Goal: Task Accomplishment & Management: Use online tool/utility

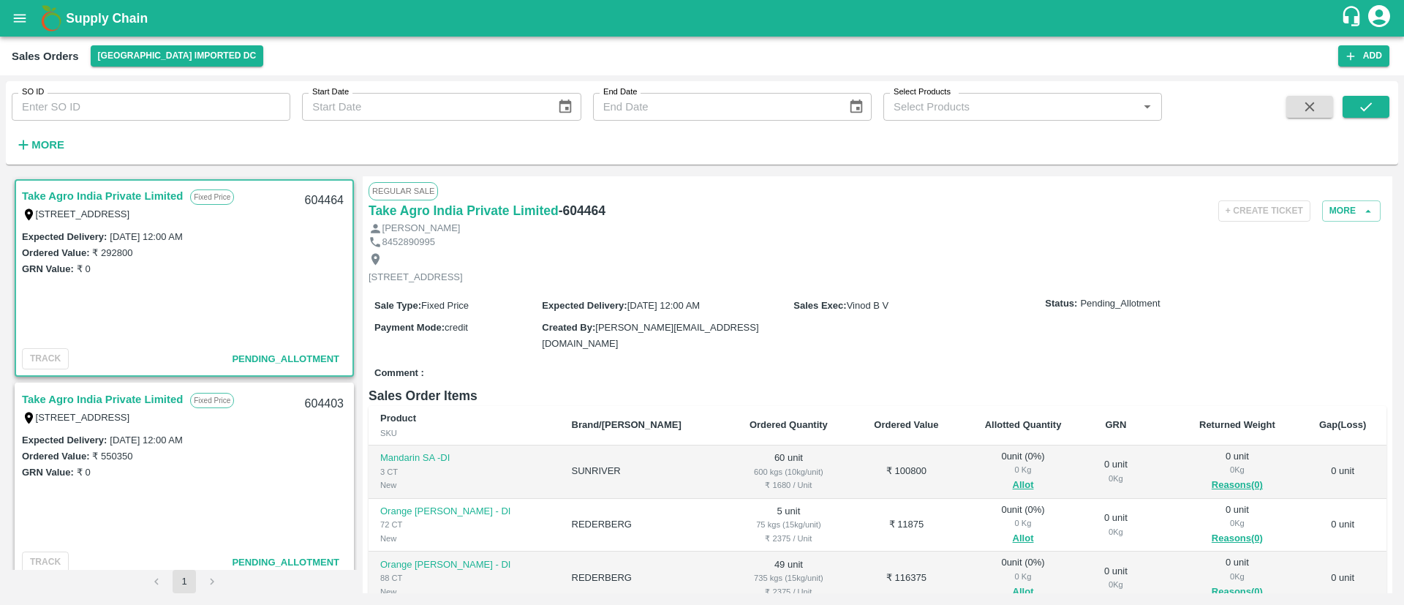
click at [118, 190] on link "Take Agro India Private Limited" at bounding box center [102, 195] width 161 height 19
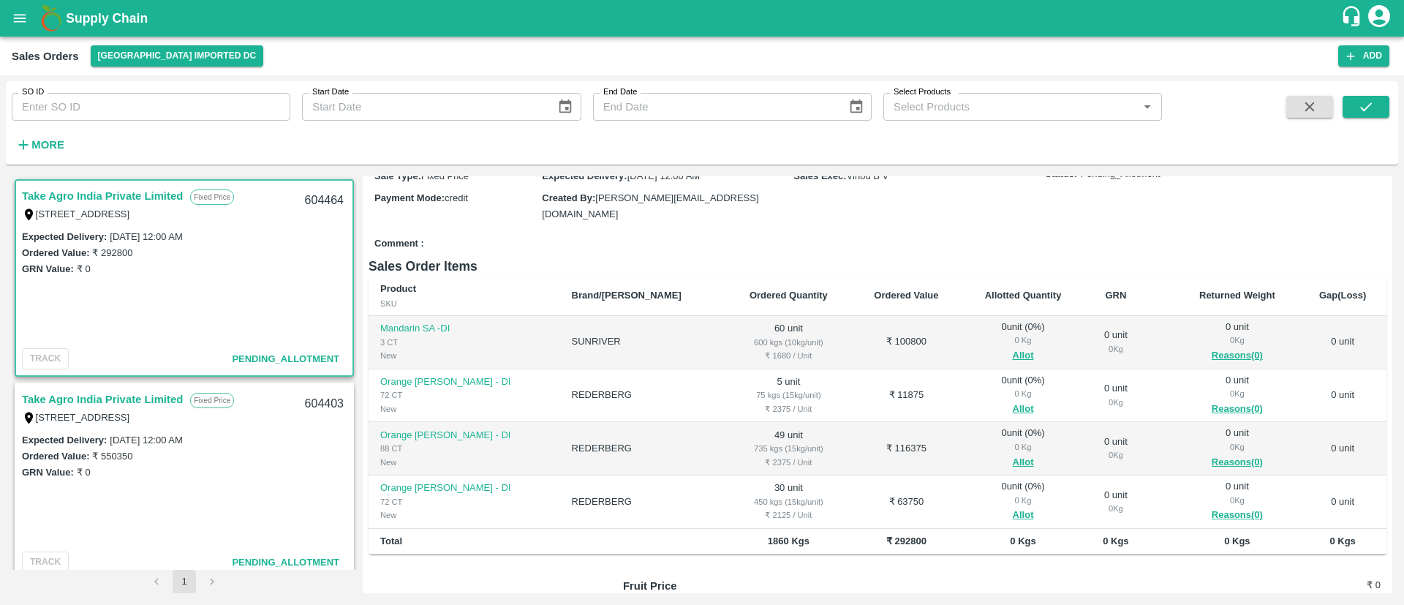
scroll to position [135, 0]
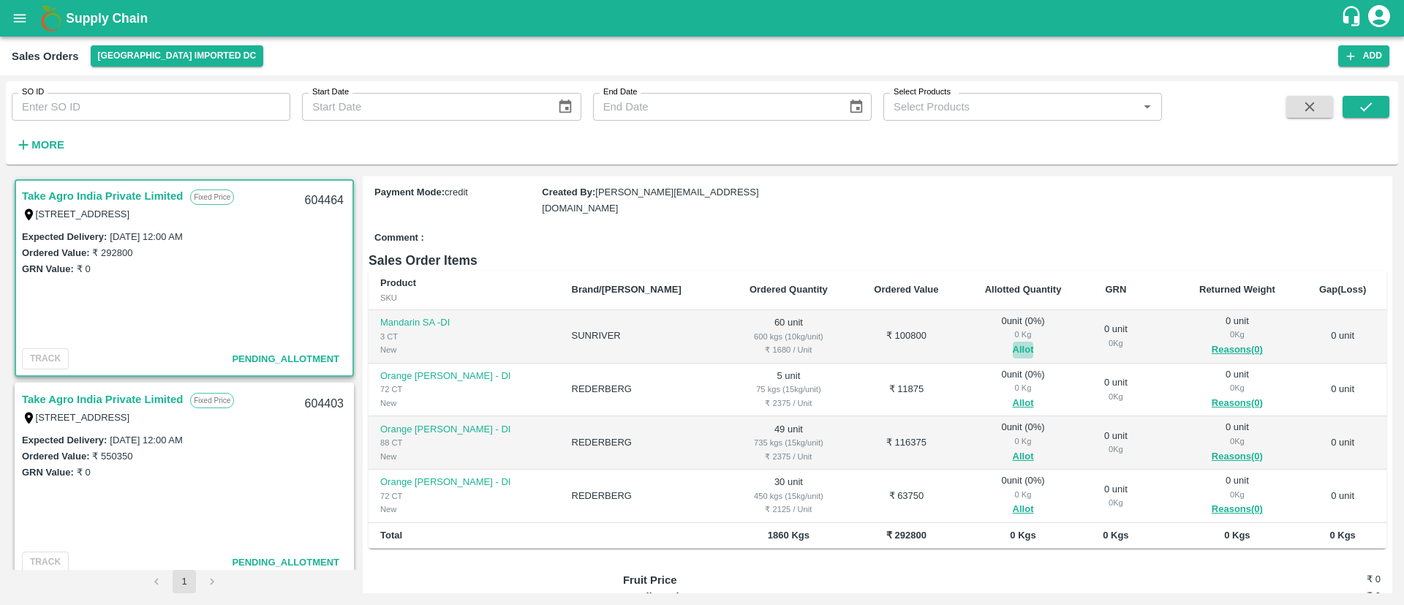
click at [1013, 342] on button "Allot" at bounding box center [1023, 350] width 21 height 17
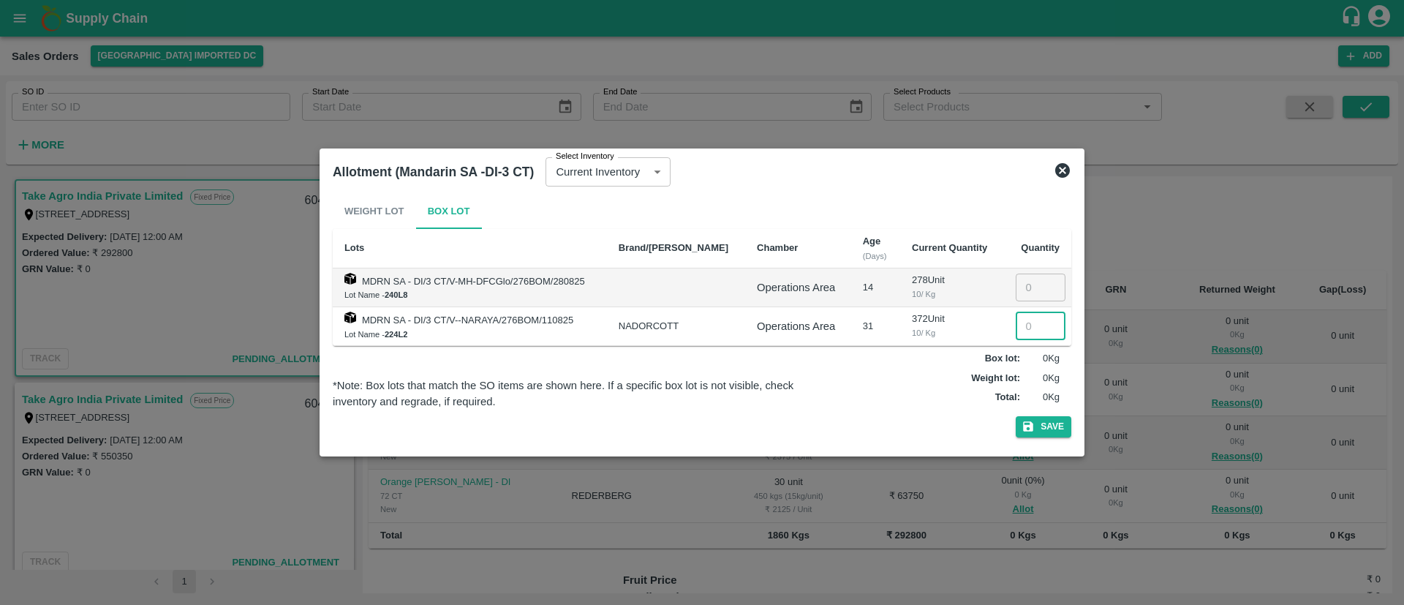
click at [1024, 322] on input "number" at bounding box center [1041, 326] width 50 height 28
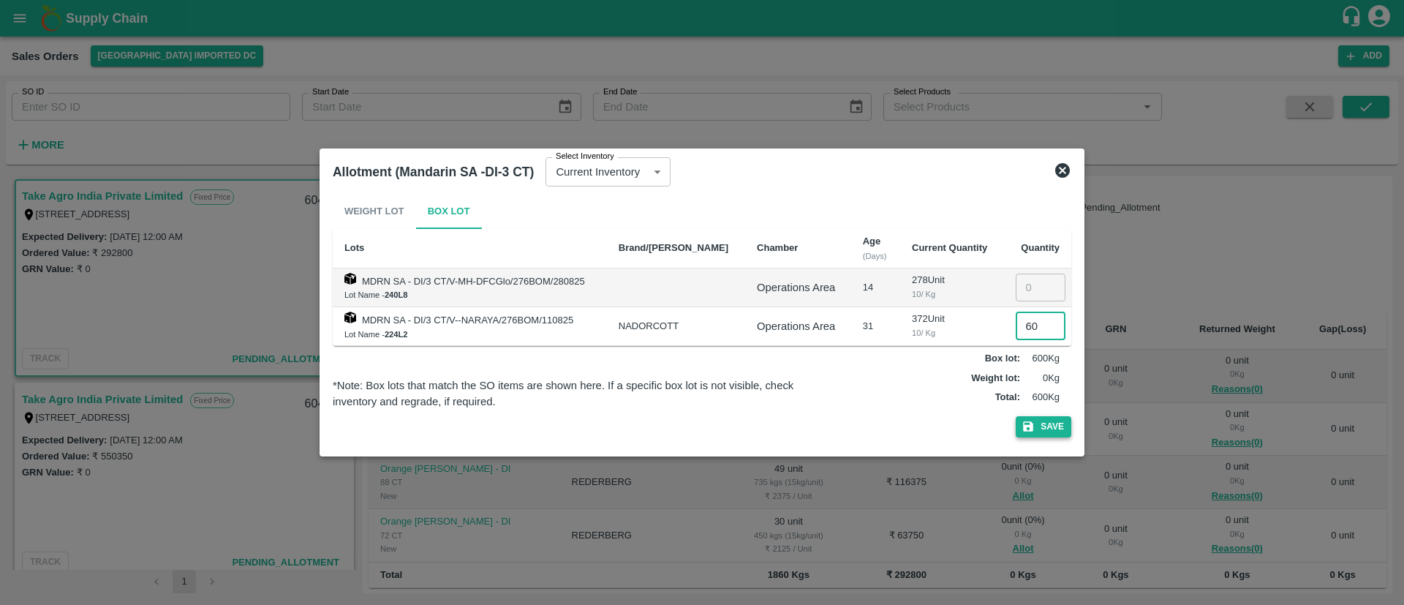
type input "60"
click at [1052, 425] on button "Save" at bounding box center [1044, 426] width 56 height 21
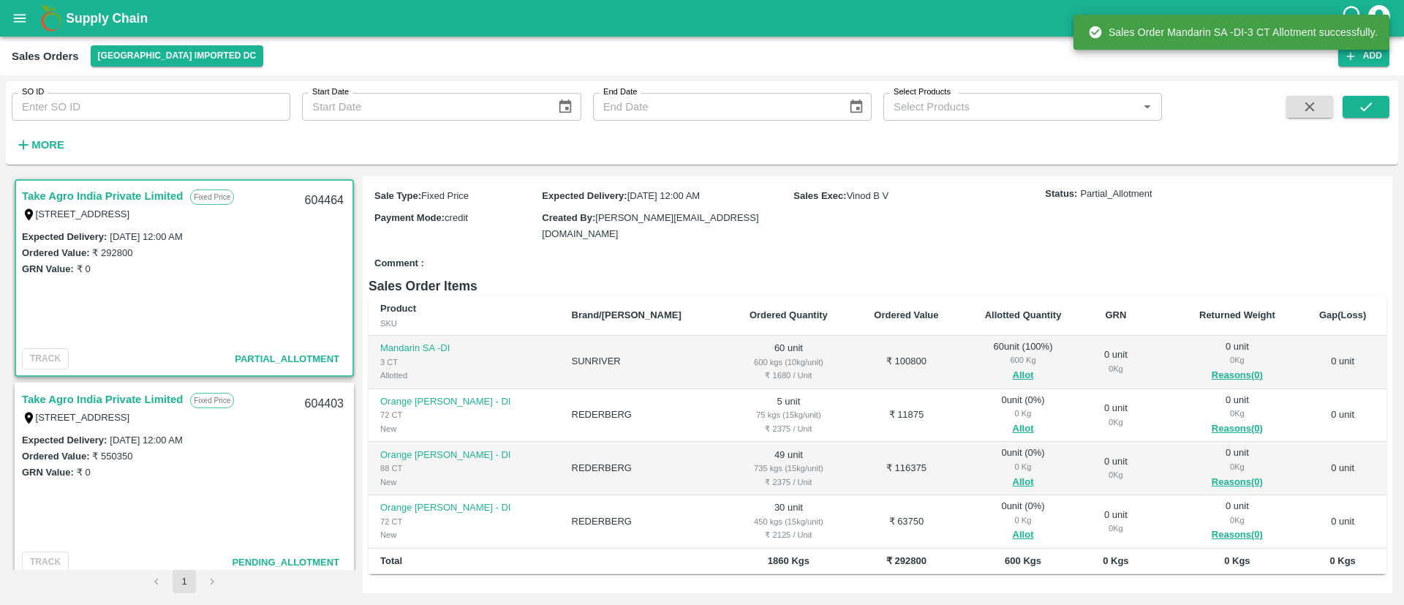
scroll to position [112, 0]
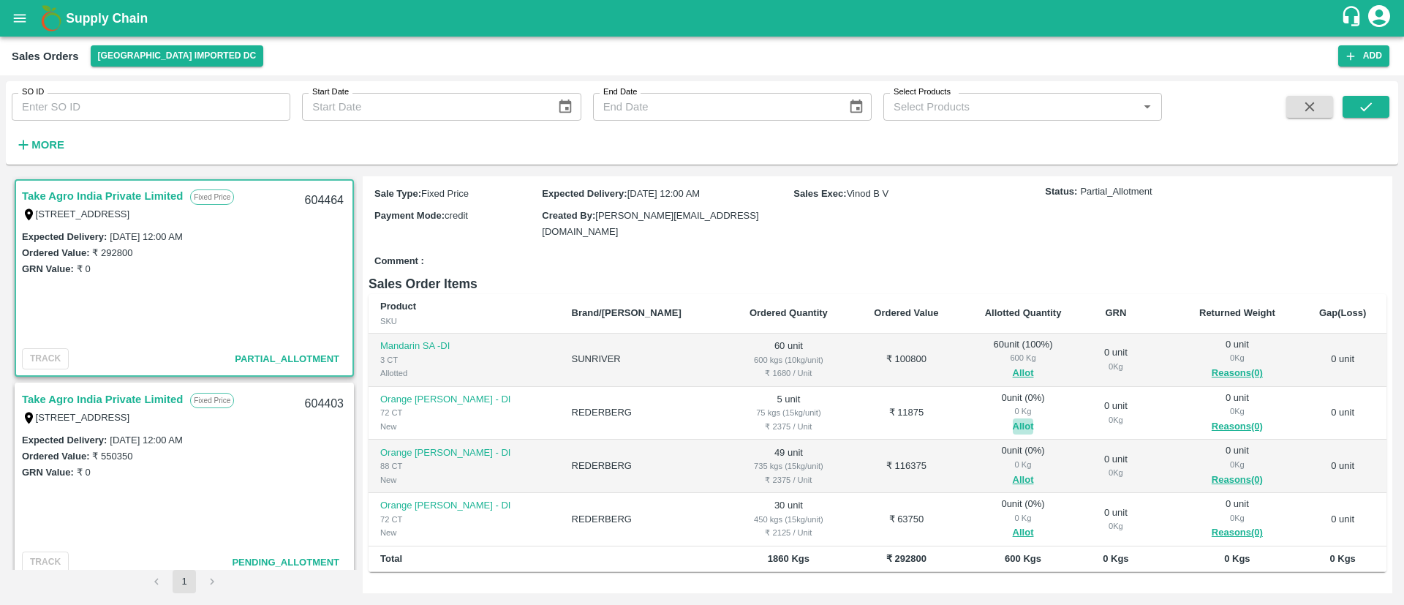
click at [1013, 420] on button "Allot" at bounding box center [1023, 426] width 21 height 17
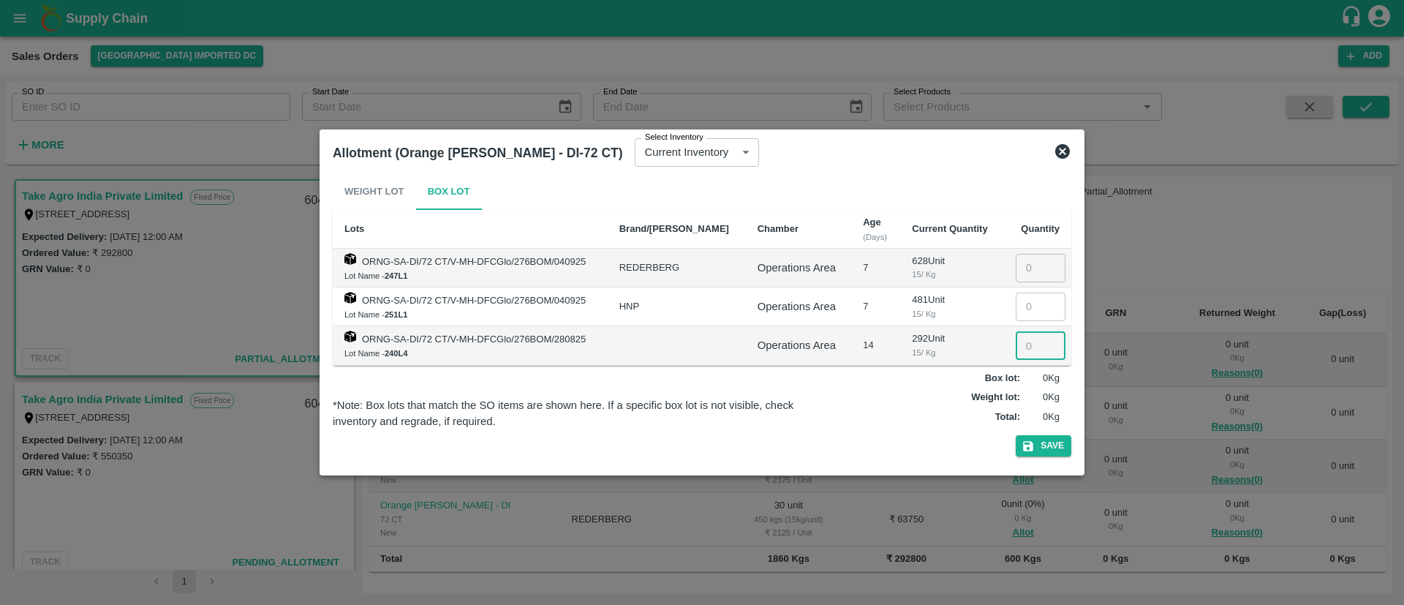
click at [1026, 348] on input "number" at bounding box center [1041, 345] width 50 height 28
type input "5"
click at [1052, 435] on button "Save" at bounding box center [1044, 445] width 56 height 21
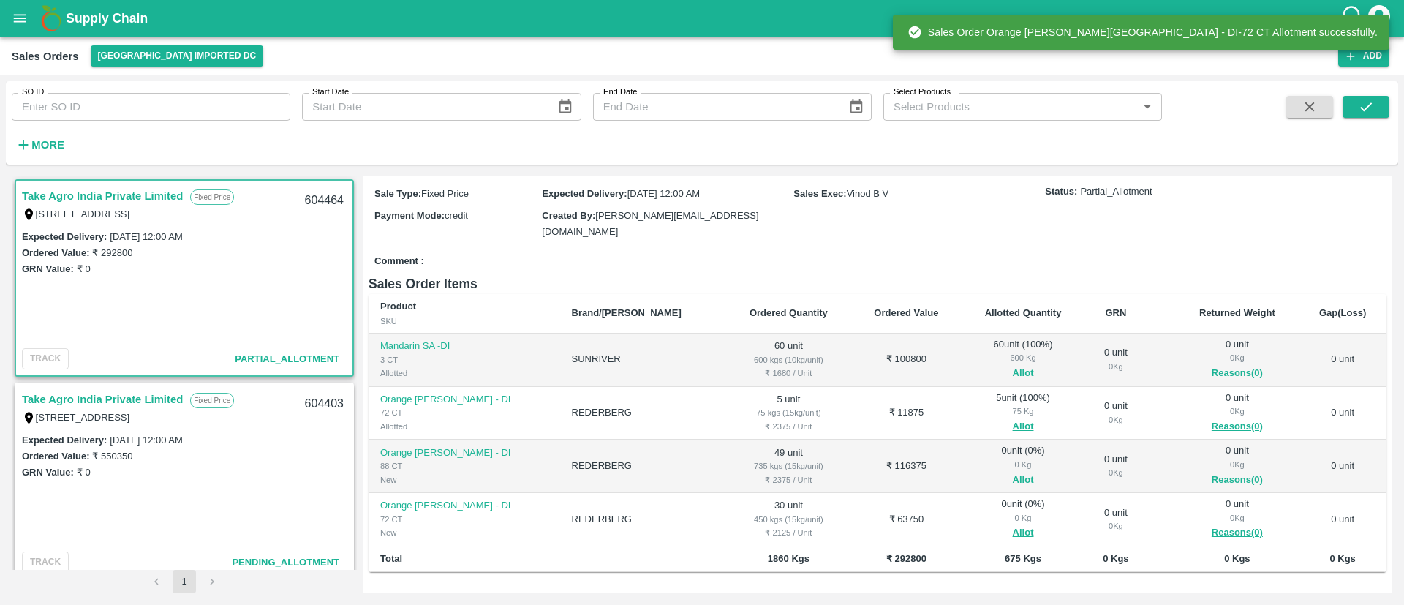
scroll to position [116, 0]
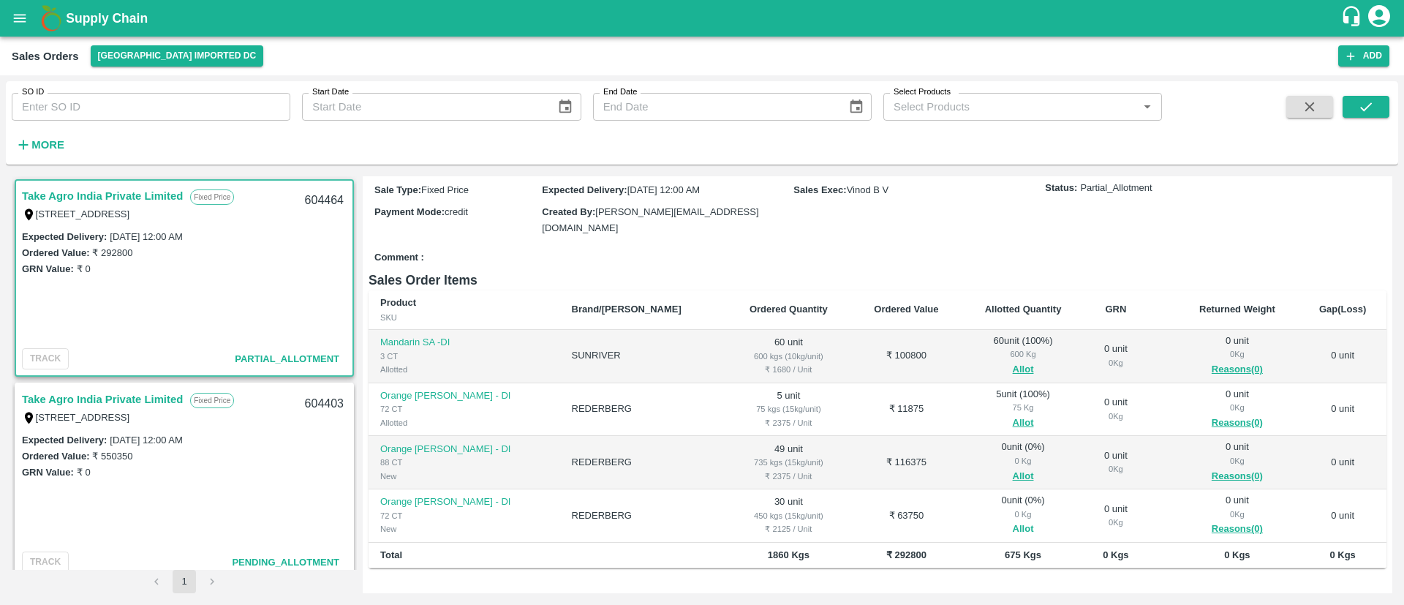
click at [1013, 529] on button "Allot" at bounding box center [1023, 529] width 21 height 17
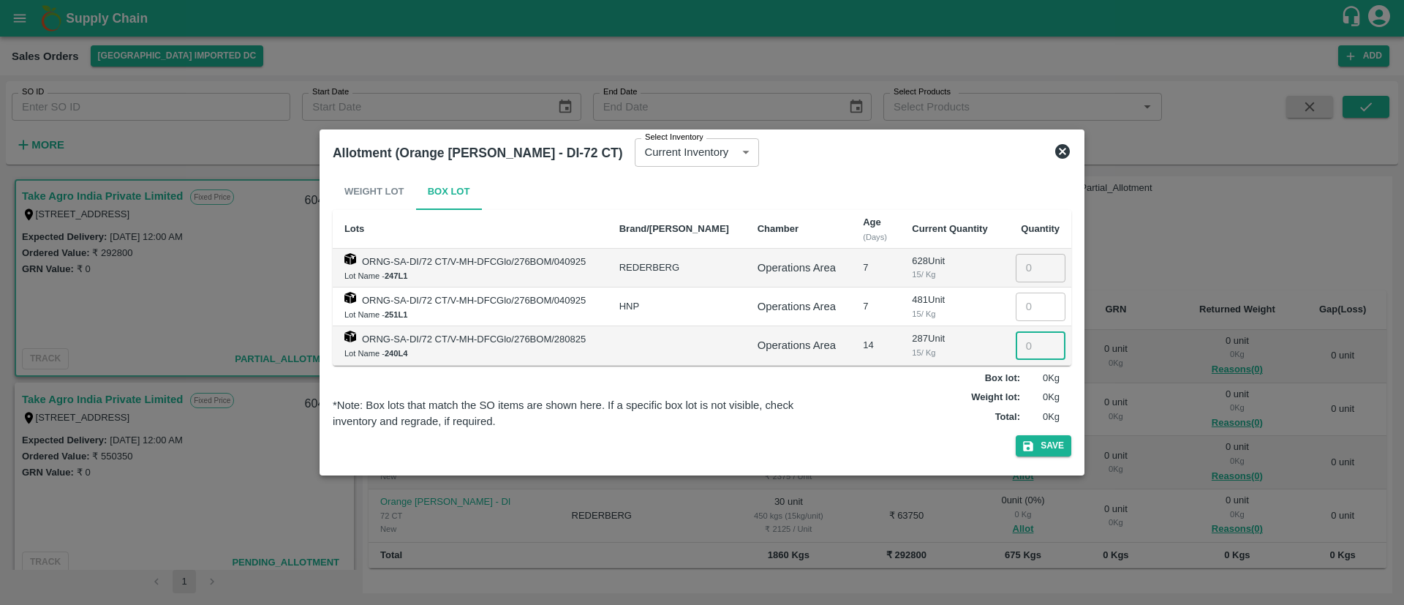
click at [1027, 342] on input "number" at bounding box center [1041, 345] width 50 height 28
type input "30"
click at [1044, 438] on button "Save" at bounding box center [1044, 445] width 56 height 21
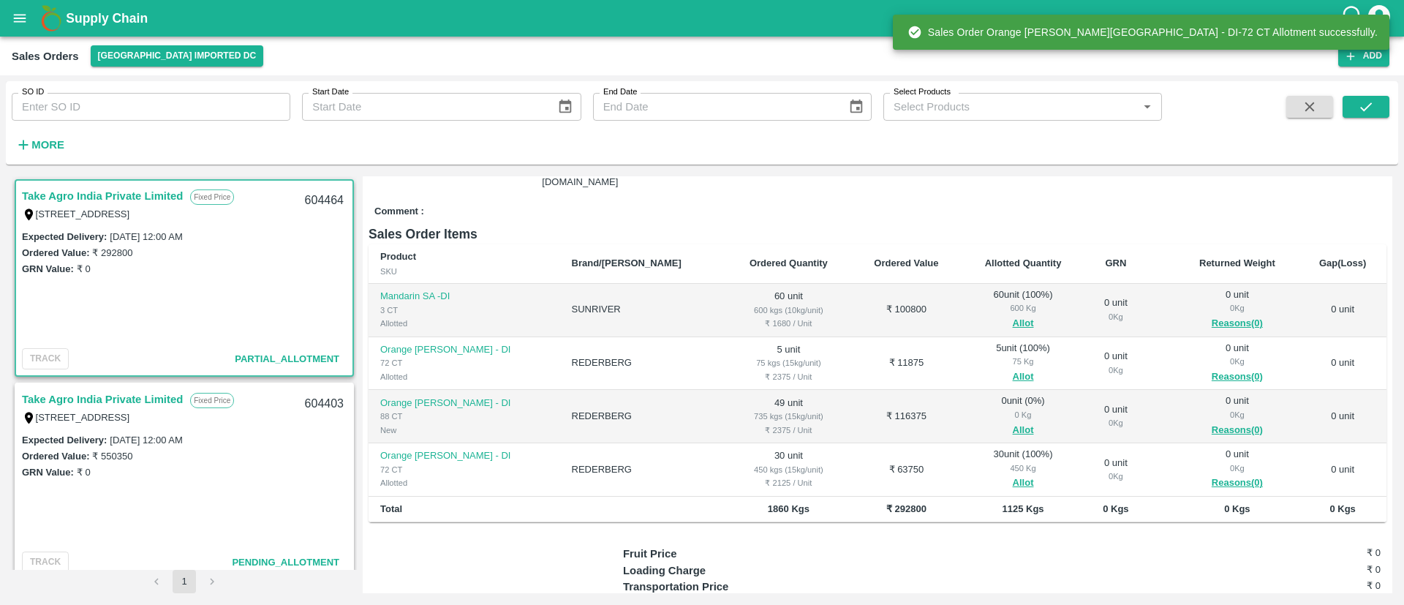
scroll to position [162, 0]
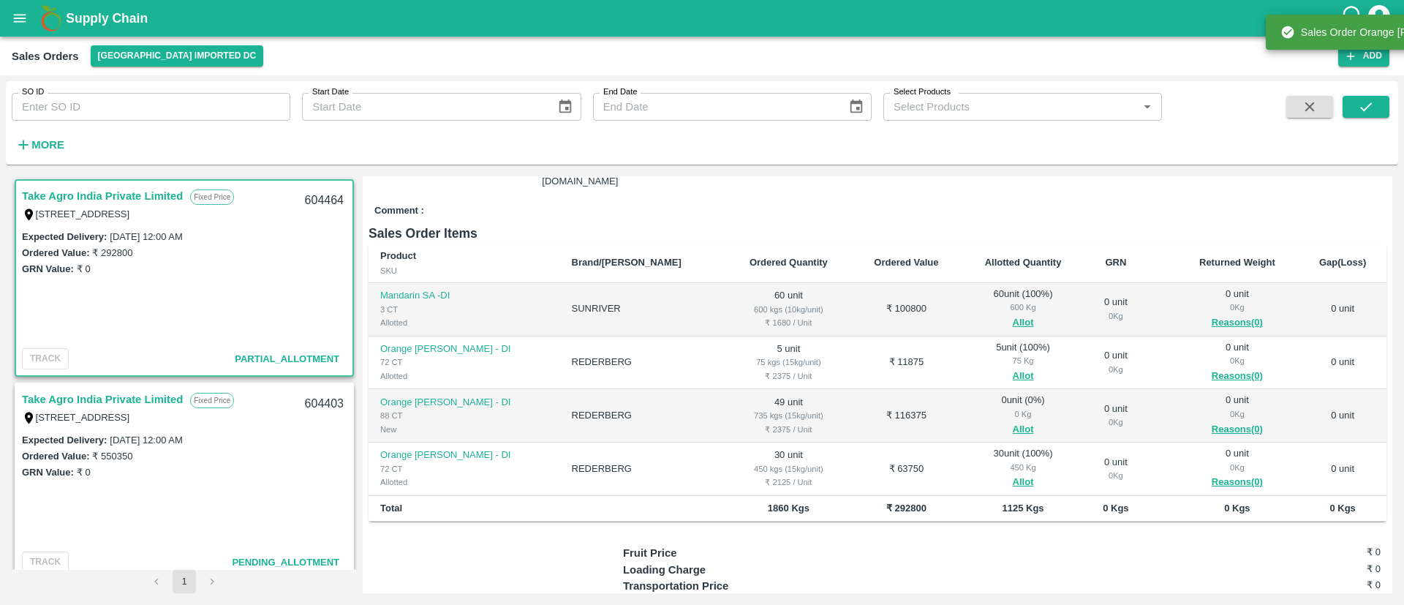
click at [995, 424] on span "Allot" at bounding box center [1023, 429] width 101 height 17
click at [1013, 423] on button "Allot" at bounding box center [1023, 429] width 21 height 17
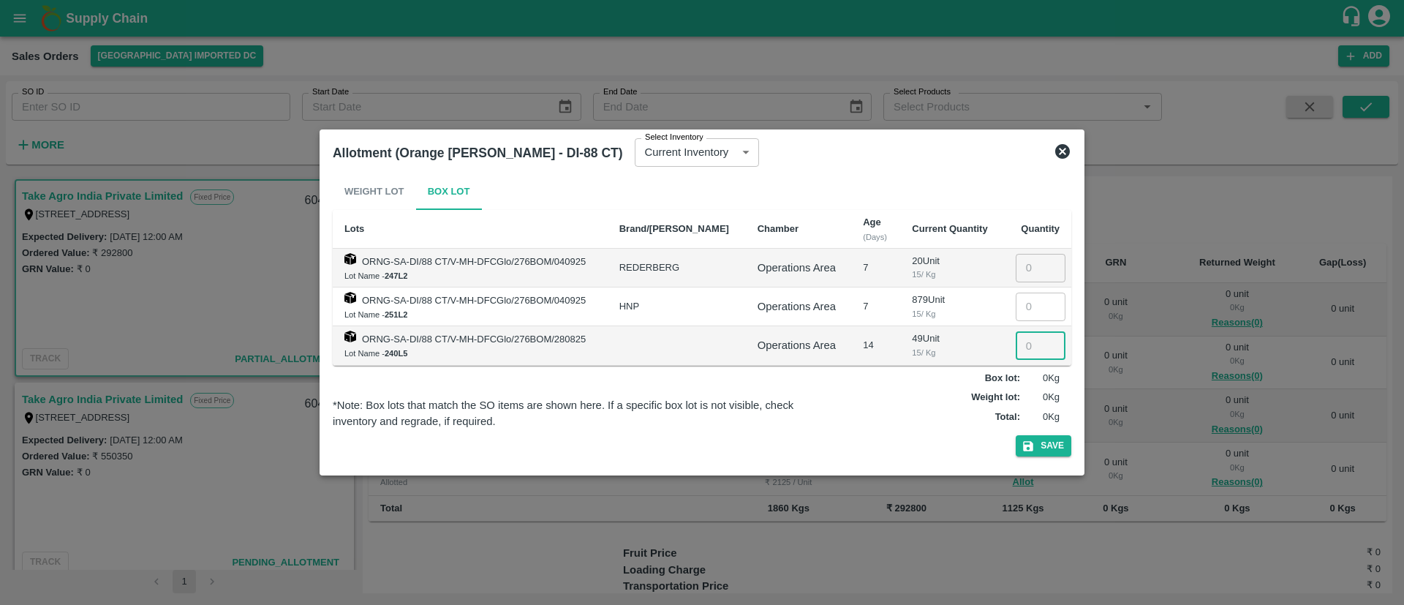
click at [1023, 344] on input "number" at bounding box center [1041, 345] width 50 height 28
type input "49"
click at [1051, 442] on button "Save" at bounding box center [1044, 445] width 56 height 21
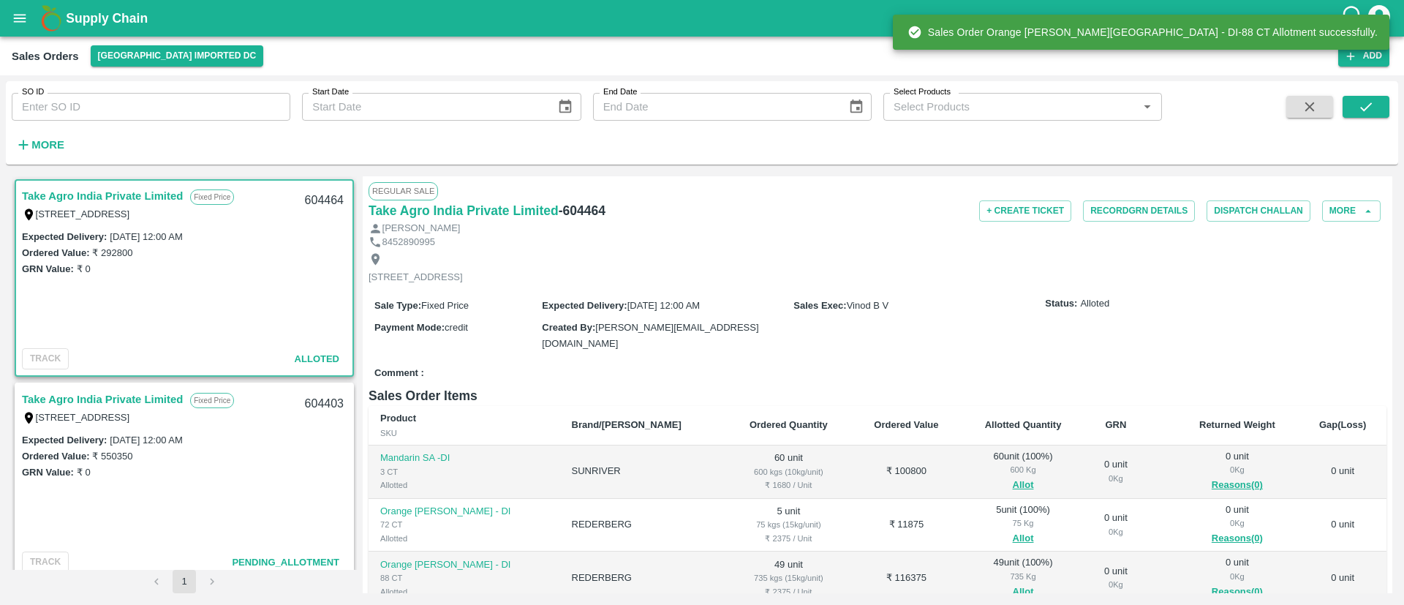
click at [580, 209] on h6 "- 604464" at bounding box center [582, 210] width 47 height 20
copy h6 "604464"
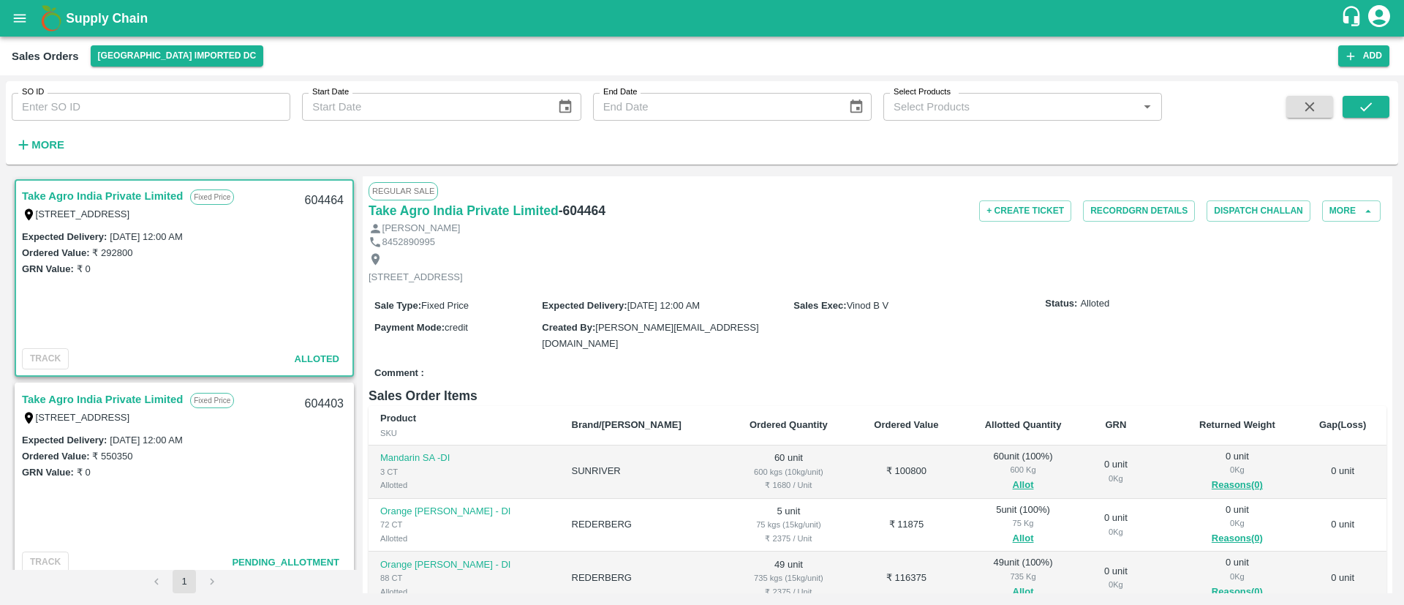
click at [61, 391] on link "Take Agro India Private Limited" at bounding box center [102, 399] width 161 height 19
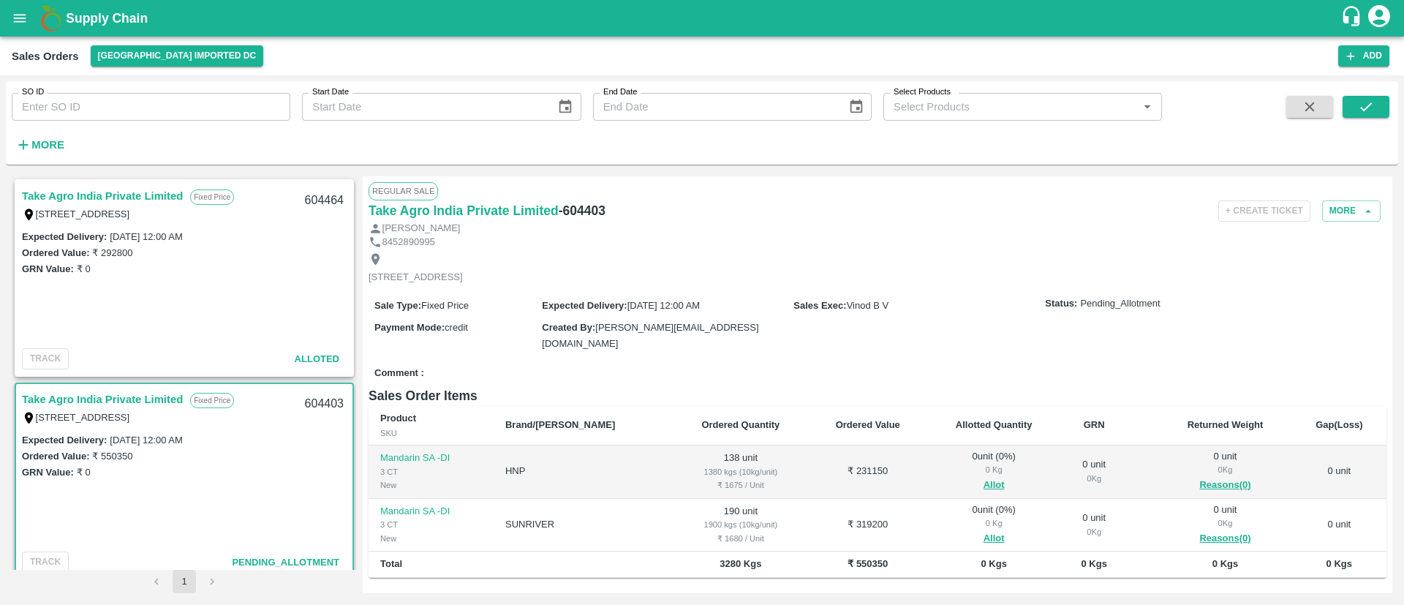
click at [126, 186] on link "Take Agro India Private Limited" at bounding box center [102, 195] width 161 height 19
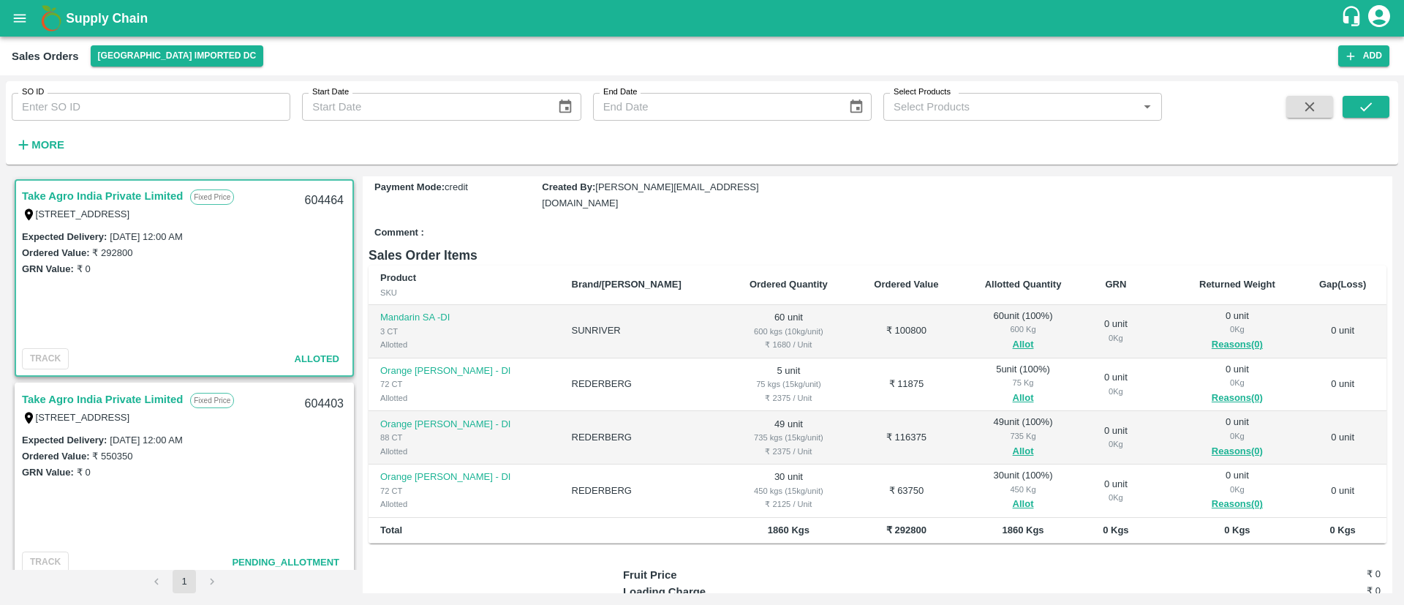
scroll to position [140, 0]
click at [130, 396] on link "Take Agro India Private Limited" at bounding box center [102, 399] width 161 height 19
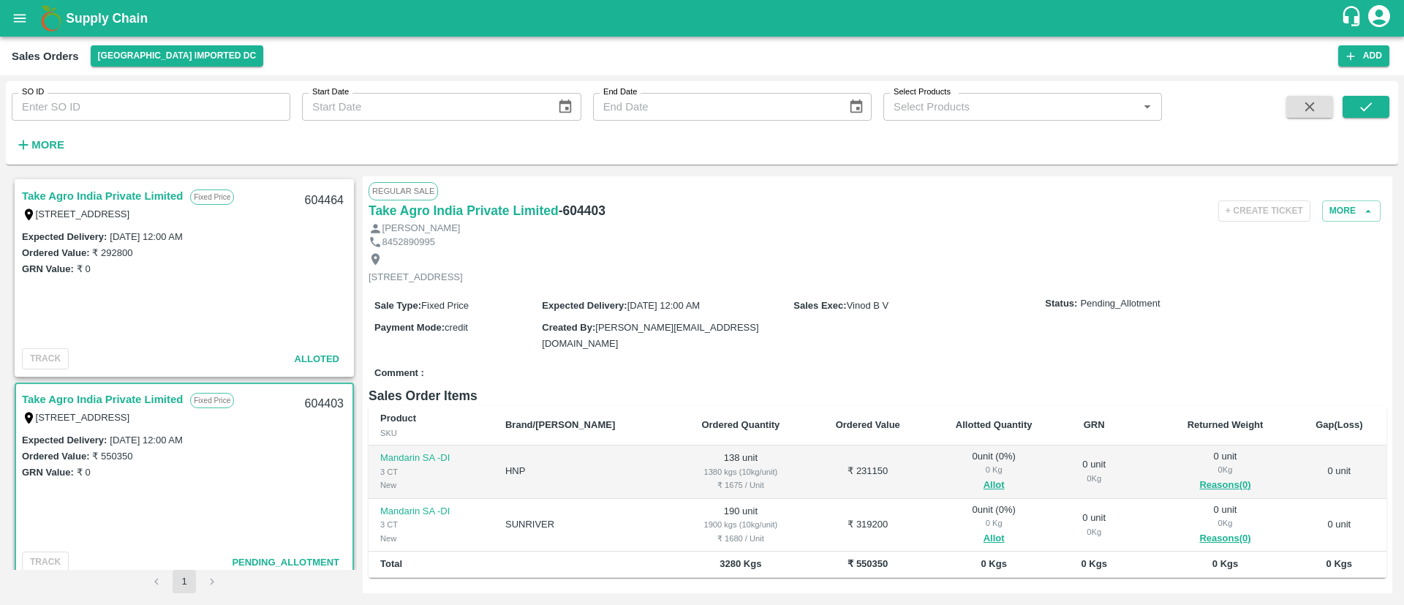
click at [127, 392] on link "Take Agro India Private Limited" at bounding box center [102, 399] width 161 height 19
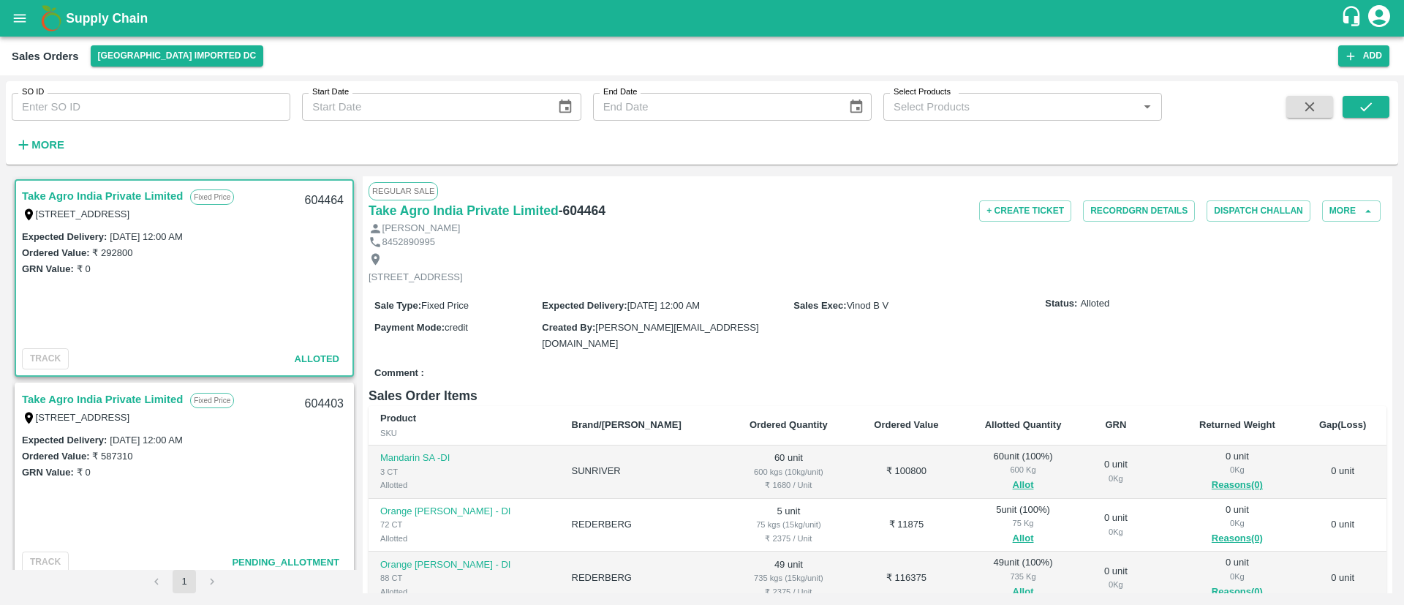
click at [159, 394] on link "Take Agro India Private Limited" at bounding box center [102, 399] width 161 height 19
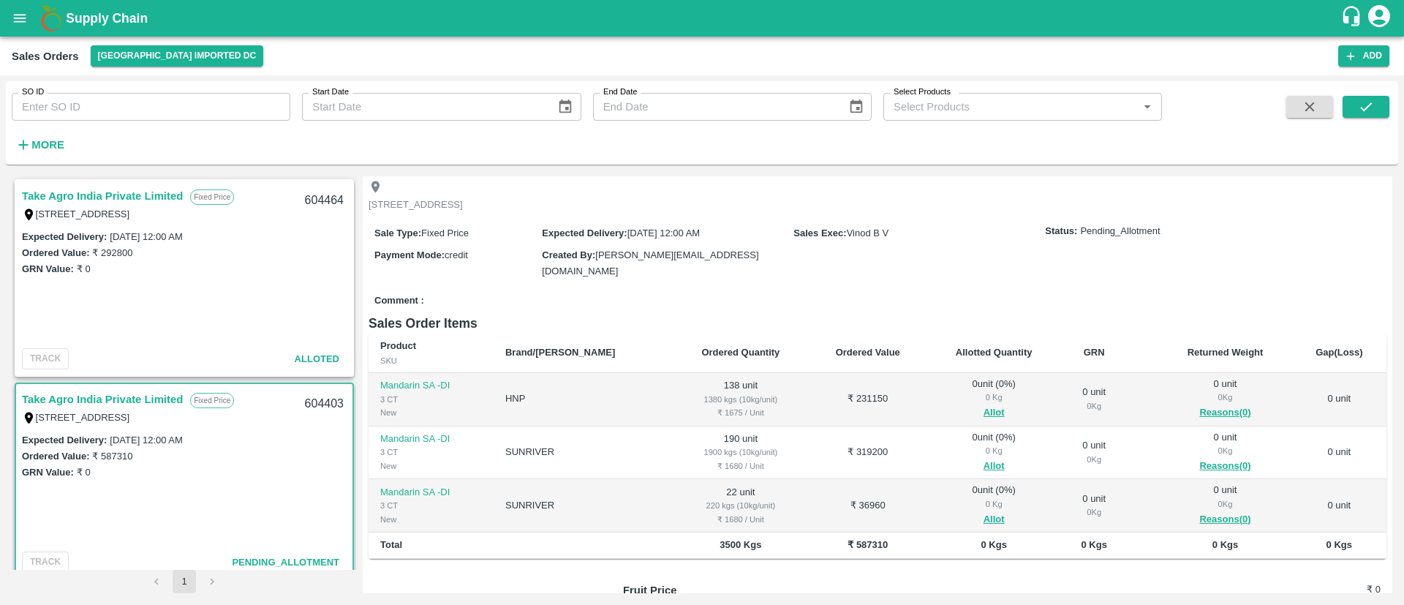
scroll to position [85, 0]
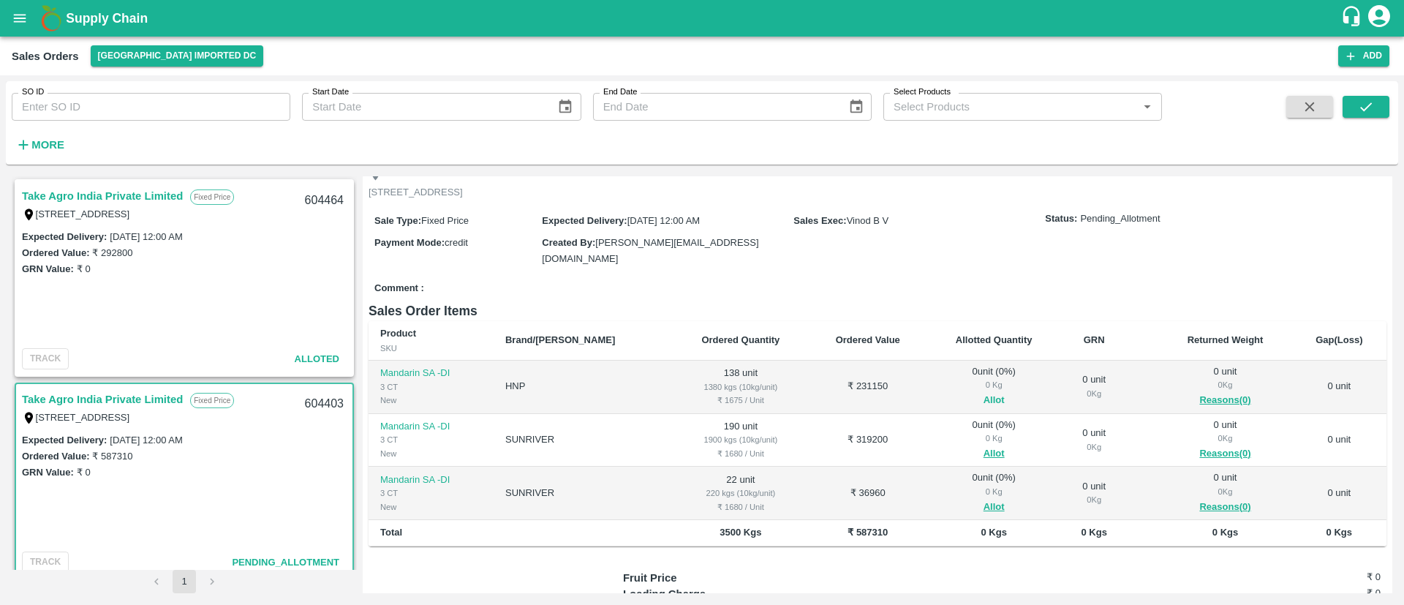
click at [984, 393] on button "Allot" at bounding box center [994, 400] width 21 height 17
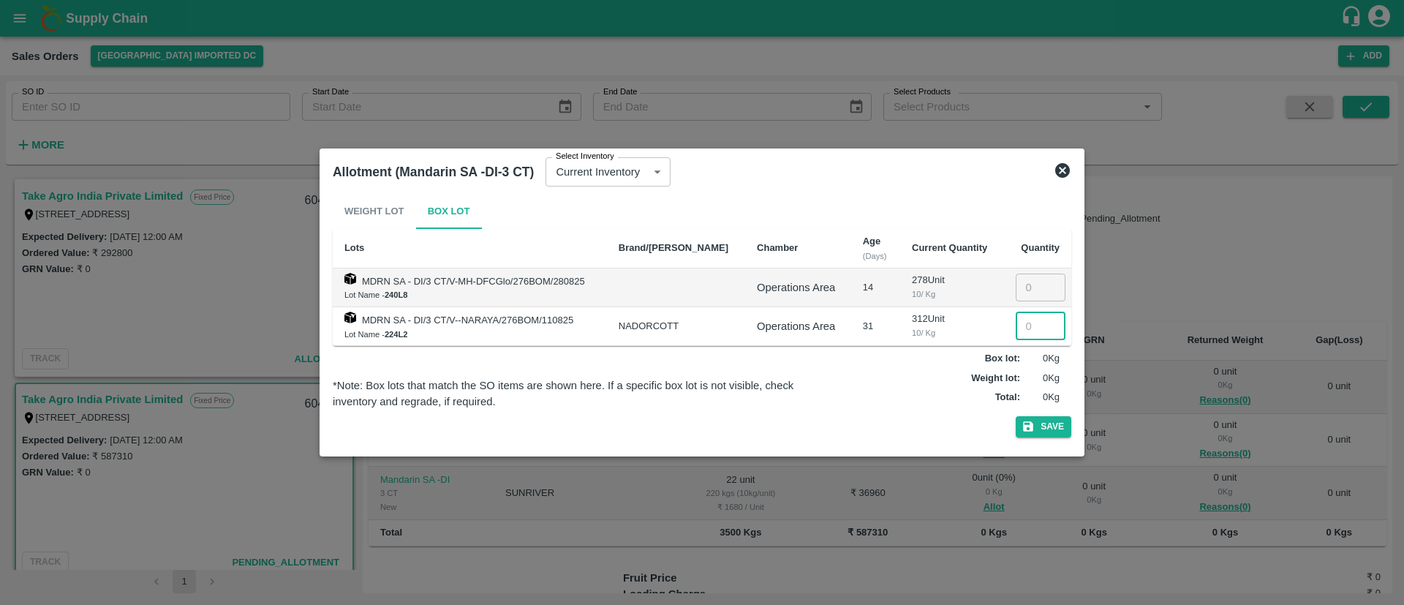
drag, startPoint x: 1018, startPoint y: 326, endPoint x: 1040, endPoint y: 289, distance: 43.3
click at [1020, 325] on input "number" at bounding box center [1041, 326] width 50 height 28
click at [1063, 174] on icon at bounding box center [1062, 170] width 15 height 15
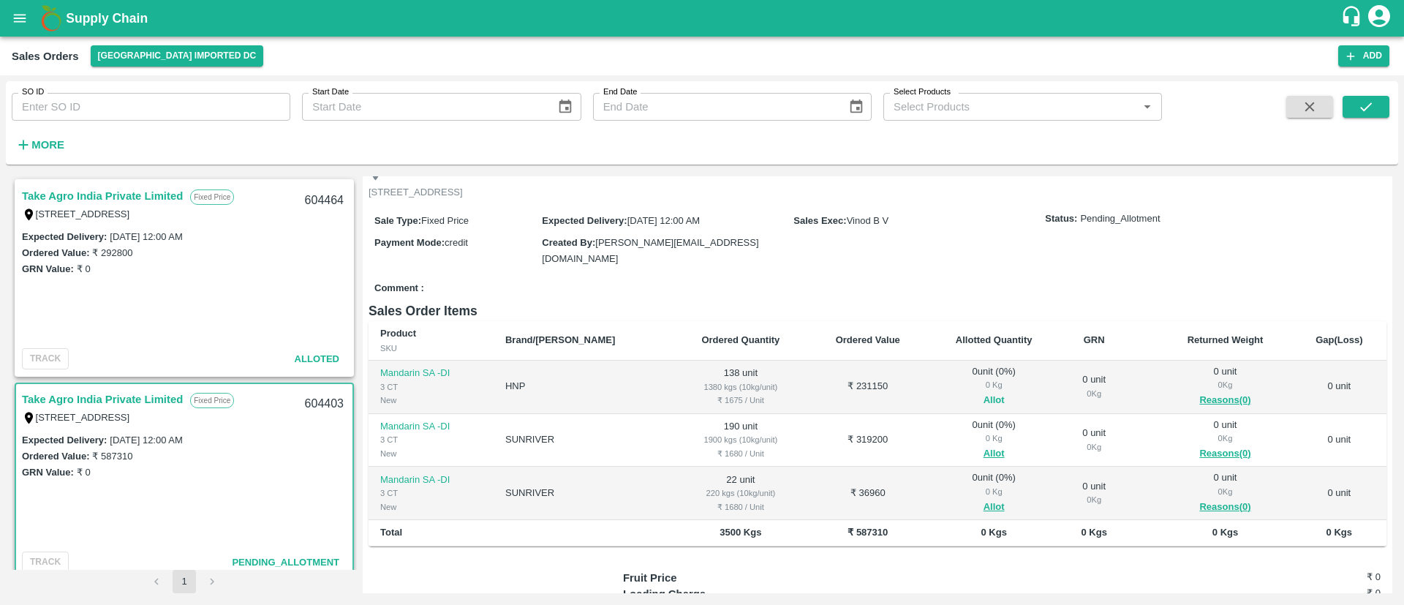
click at [984, 396] on button "Allot" at bounding box center [994, 400] width 21 height 17
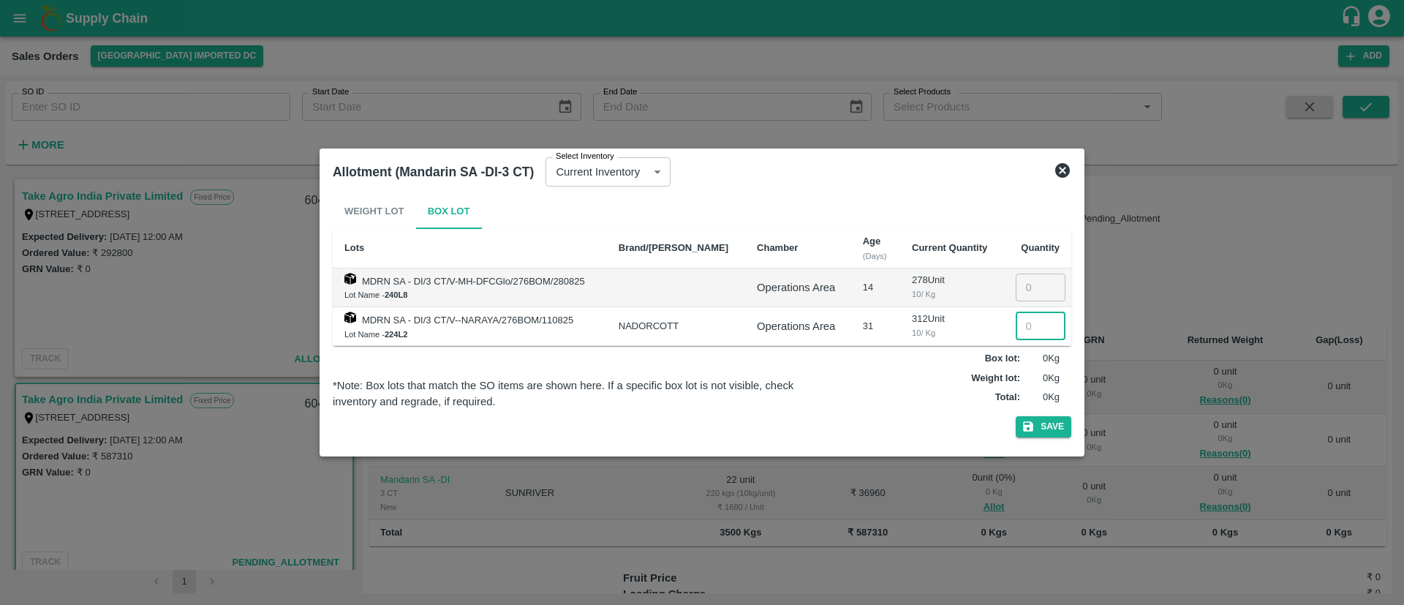
click at [1021, 326] on input "number" at bounding box center [1041, 326] width 50 height 28
click at [1060, 165] on icon at bounding box center [1062, 170] width 15 height 15
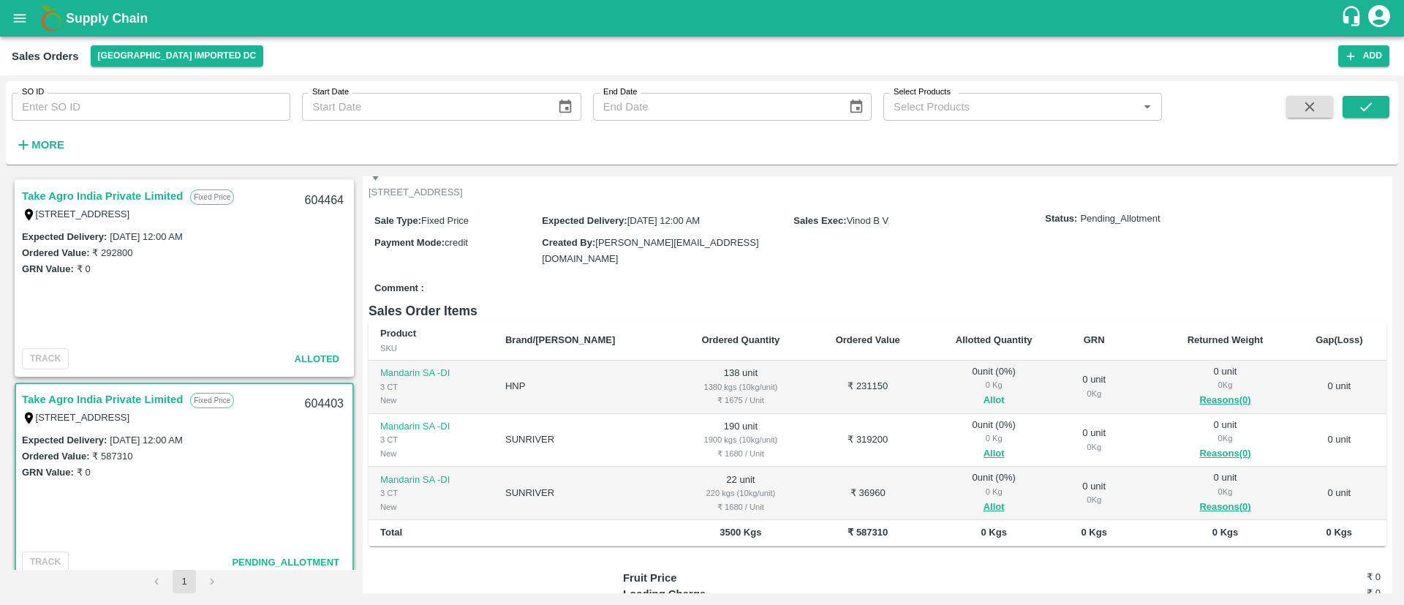
click at [984, 392] on button "Allot" at bounding box center [994, 400] width 21 height 17
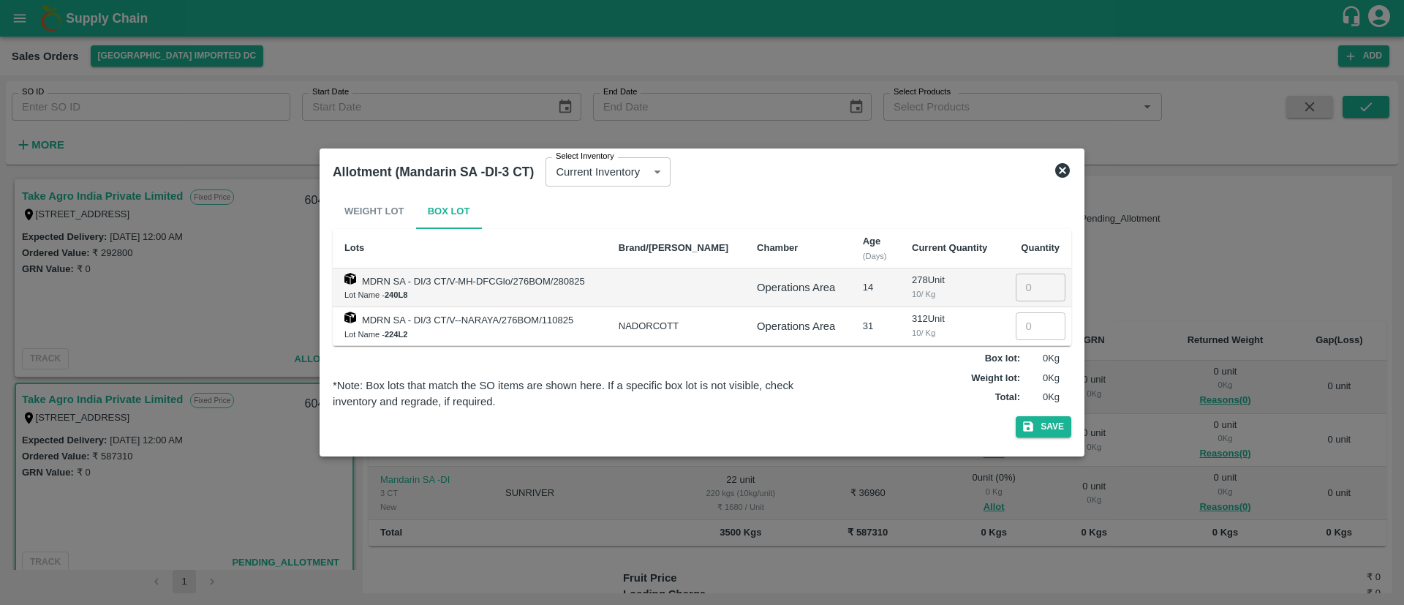
click at [1032, 334] on input "number" at bounding box center [1041, 326] width 50 height 28
type input "138"
click at [1038, 424] on button "Save" at bounding box center [1044, 426] width 56 height 21
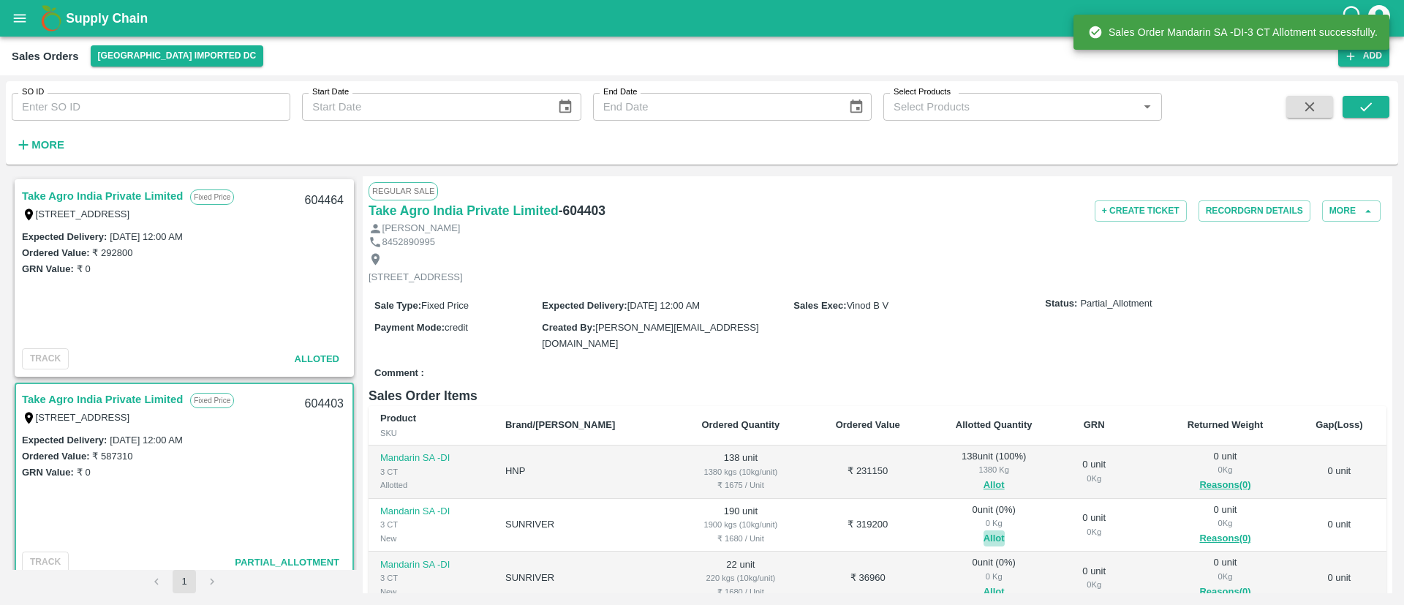
click at [984, 530] on button "Allot" at bounding box center [994, 538] width 21 height 17
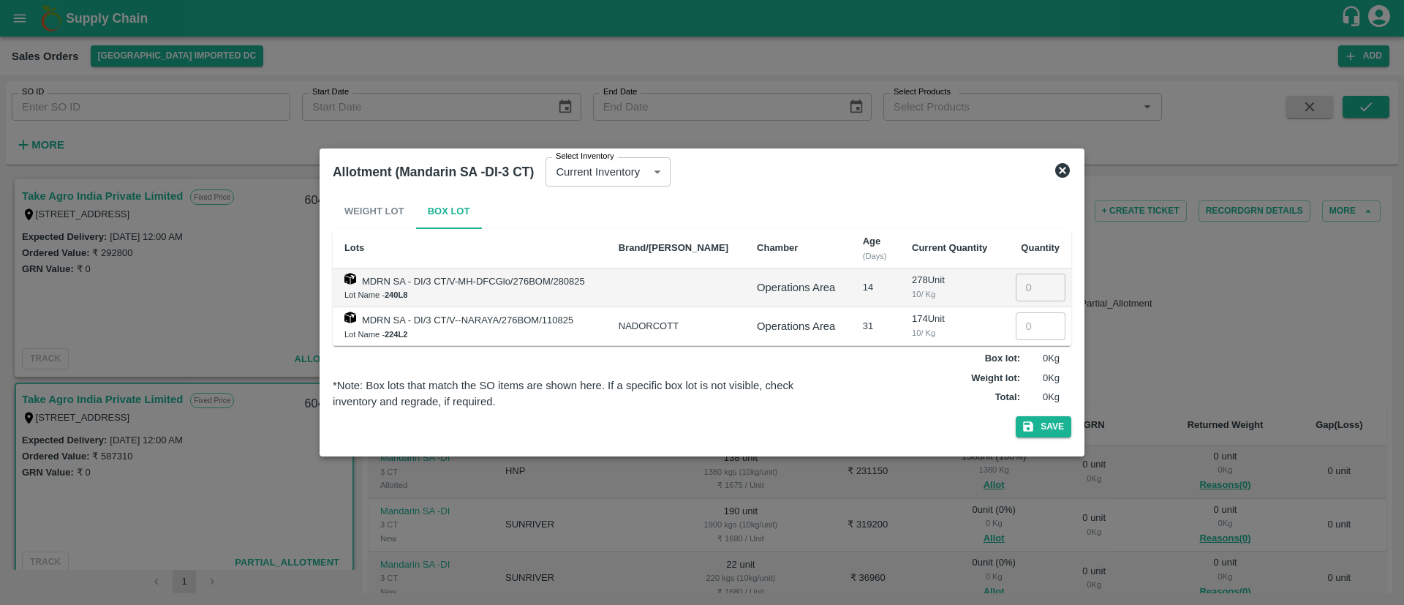
click at [1019, 287] on input "number" at bounding box center [1041, 287] width 50 height 28
type input "190"
click at [1049, 420] on button "Save" at bounding box center [1044, 426] width 56 height 21
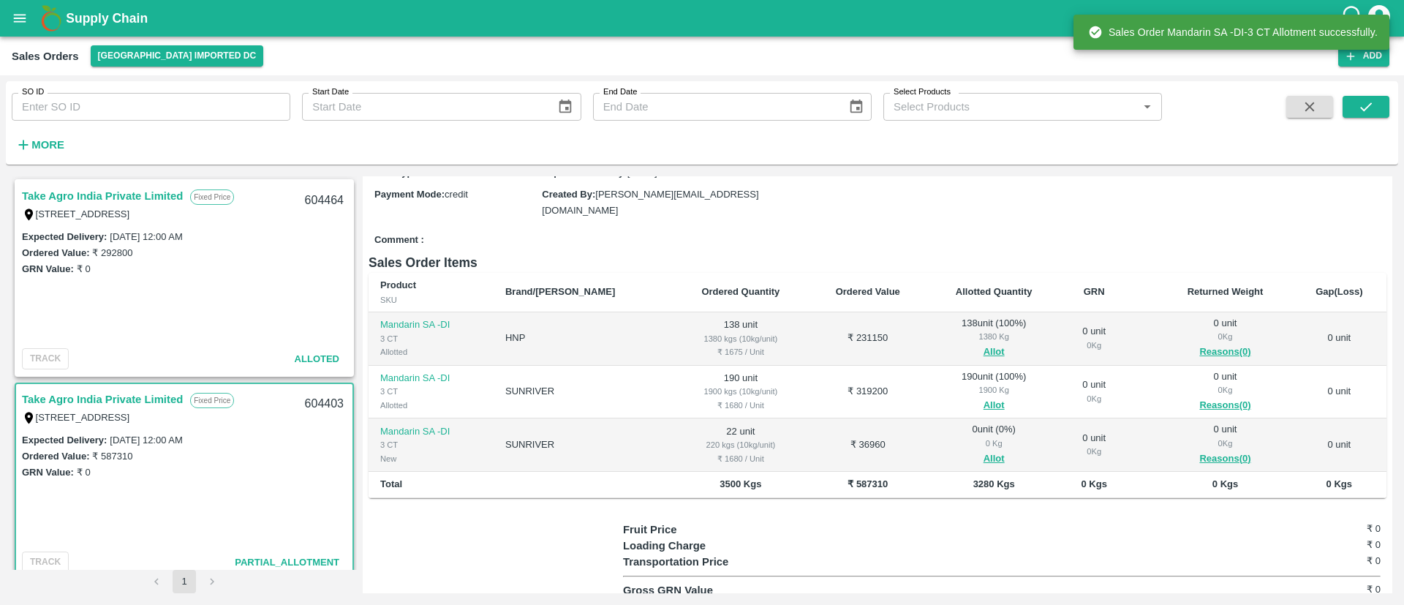
scroll to position [140, 0]
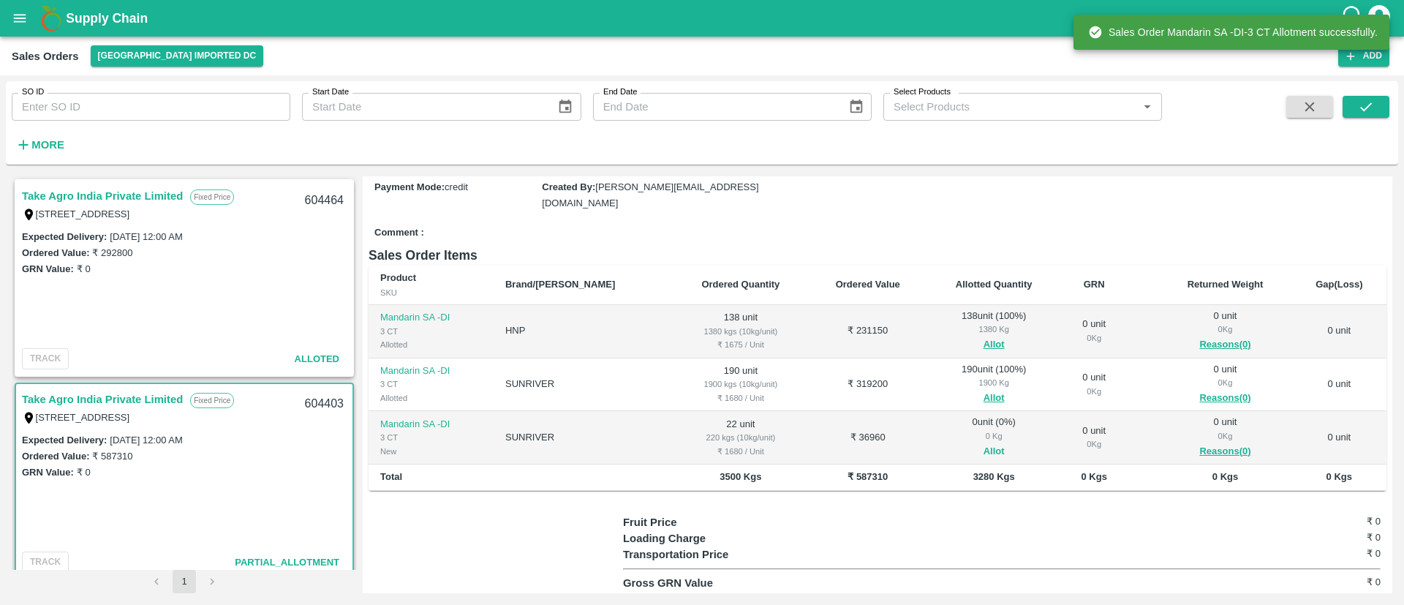
click at [984, 444] on button "Allot" at bounding box center [994, 451] width 21 height 17
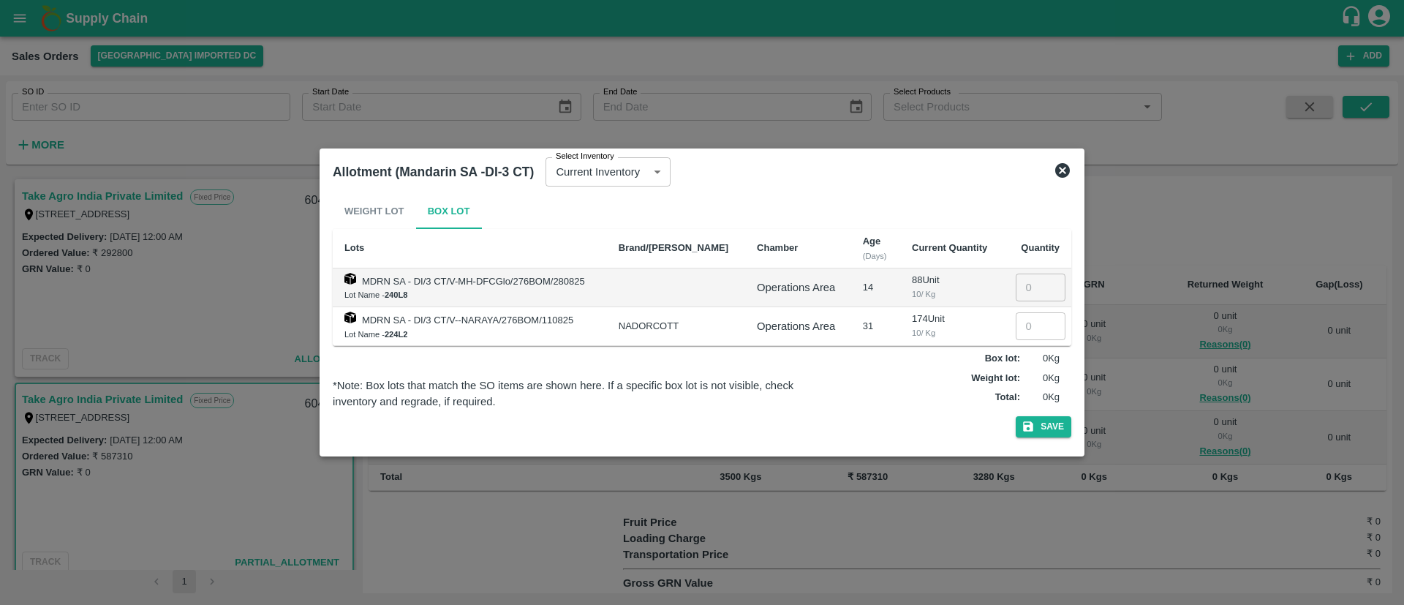
click at [1026, 320] on input "number" at bounding box center [1041, 326] width 50 height 28
type input "22"
click at [1056, 421] on button "Save" at bounding box center [1044, 426] width 56 height 21
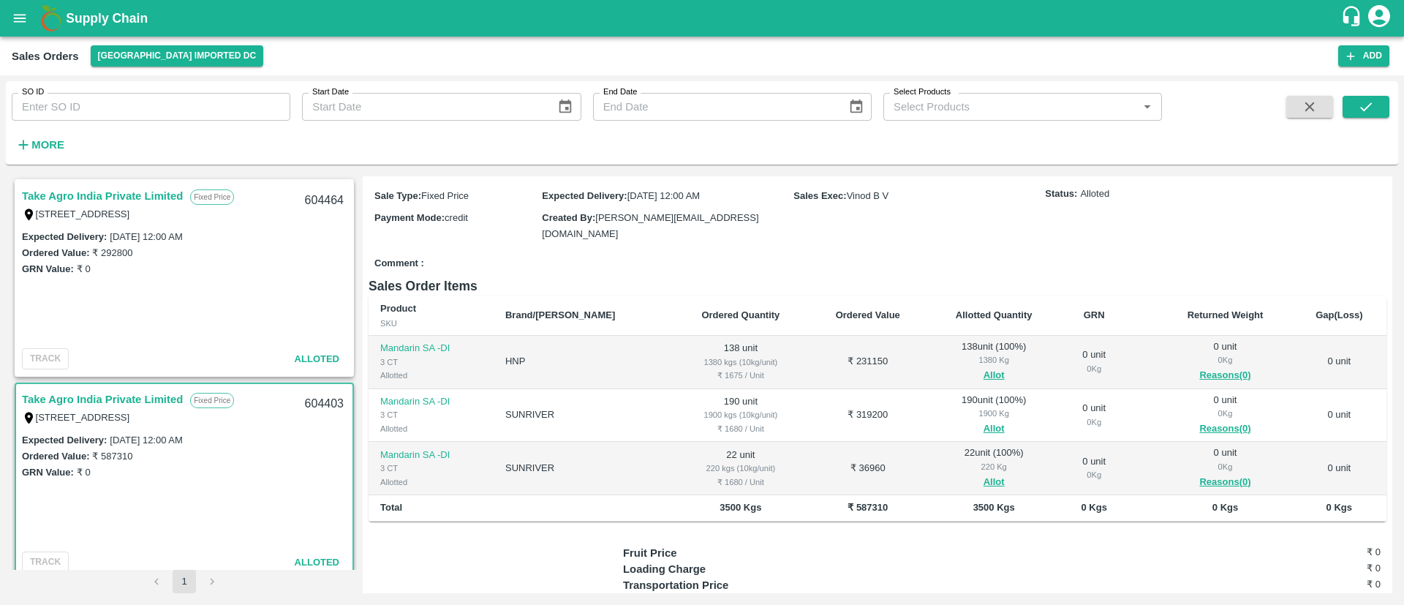
scroll to position [0, 0]
